Goal: Navigation & Orientation: Find specific page/section

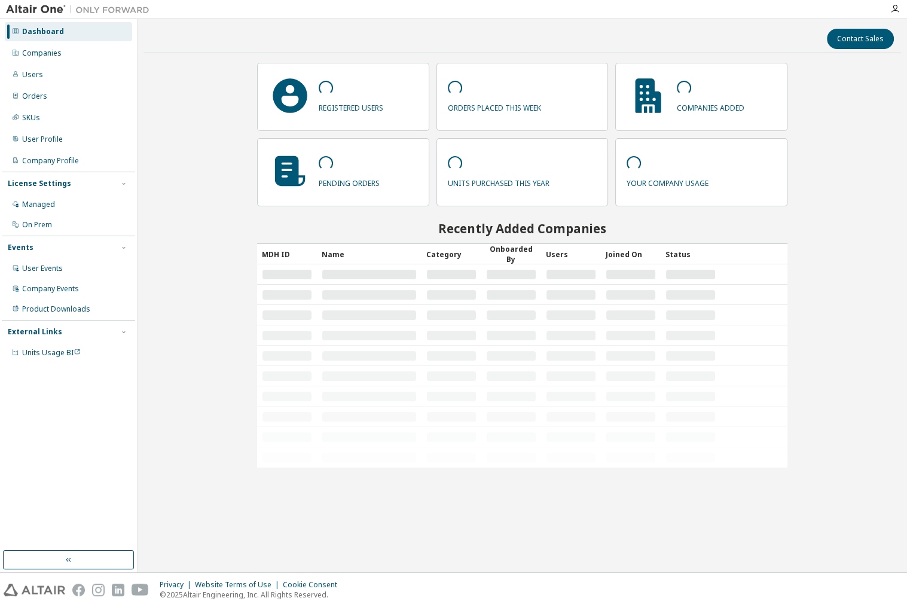
drag, startPoint x: 47, startPoint y: 59, endPoint x: 10, endPoint y: 84, distance: 44.8
click at [47, 59] on div "Companies" at bounding box center [68, 53] width 127 height 19
